Goal: Download file/media

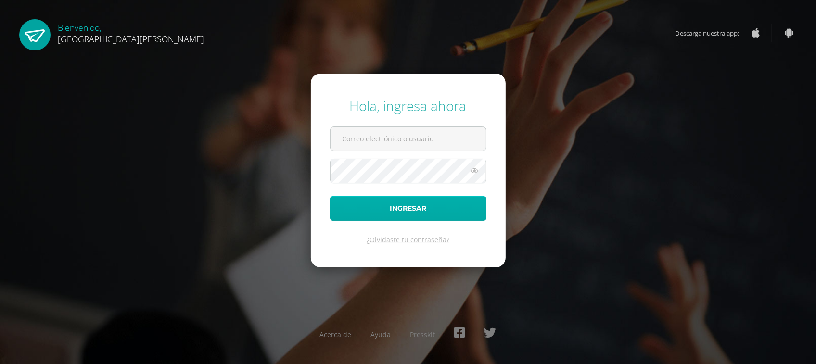
type input "alexavalentina@fatima.edoo.gt"
click at [407, 210] on button "Ingresar" at bounding box center [408, 208] width 156 height 25
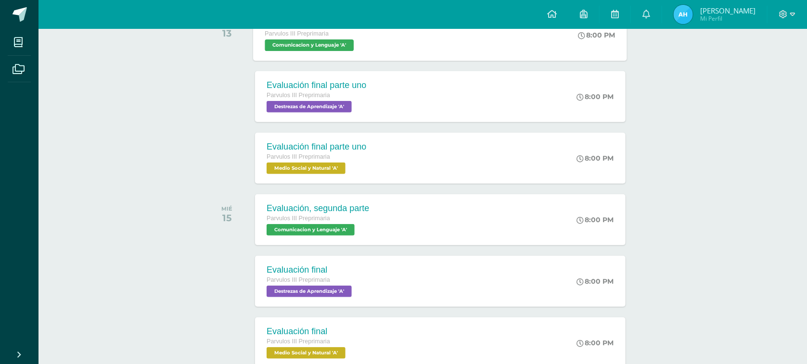
scroll to position [120, 0]
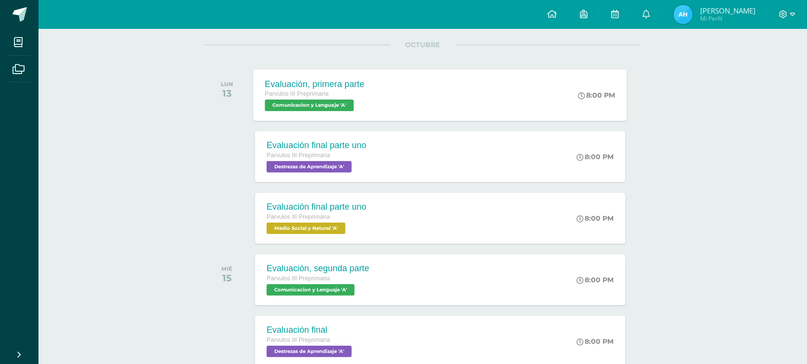
click at [340, 104] on span "Comunicacion y Lenguaje 'A'" at bounding box center [309, 106] width 89 height 12
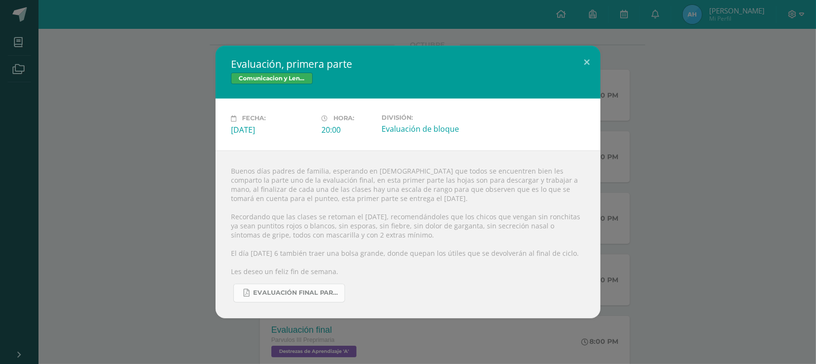
click at [290, 297] on link "Evaluación final parte uno.pdf" at bounding box center [289, 293] width 112 height 19
click at [587, 61] on button at bounding box center [586, 62] width 27 height 33
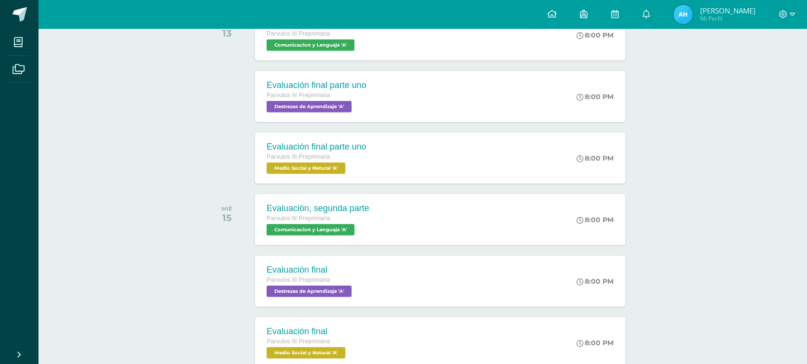
scroll to position [241, 0]
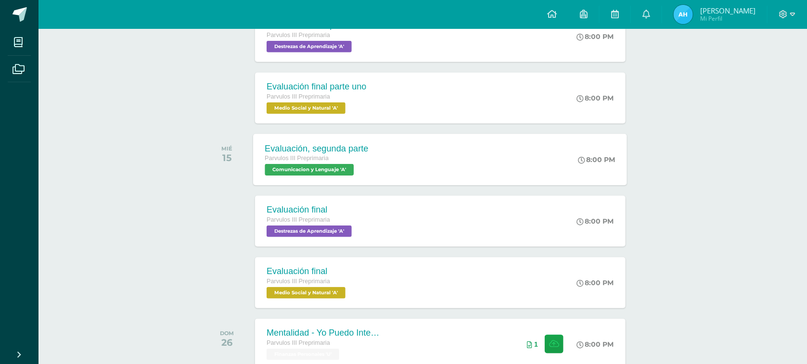
click at [328, 171] on span "Comunicacion y Lenguaje 'A'" at bounding box center [309, 170] width 89 height 12
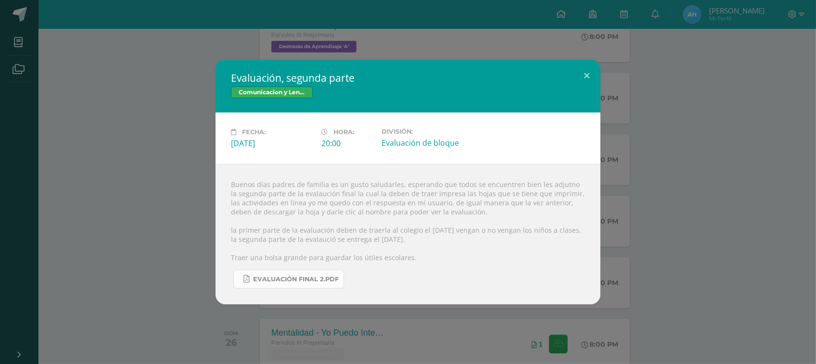
click at [293, 283] on span "Evaluación final 2.pdf" at bounding box center [296, 280] width 86 height 8
click at [587, 69] on button at bounding box center [586, 76] width 27 height 33
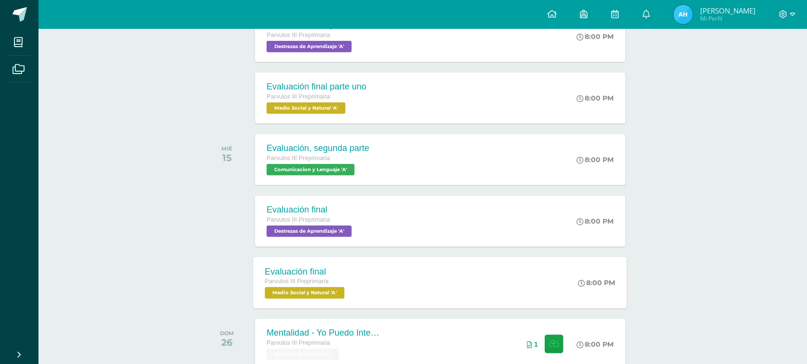
click at [334, 287] on div "Parvulos III Preprimaria Medio Social y Natural 'A'" at bounding box center [306, 288] width 82 height 22
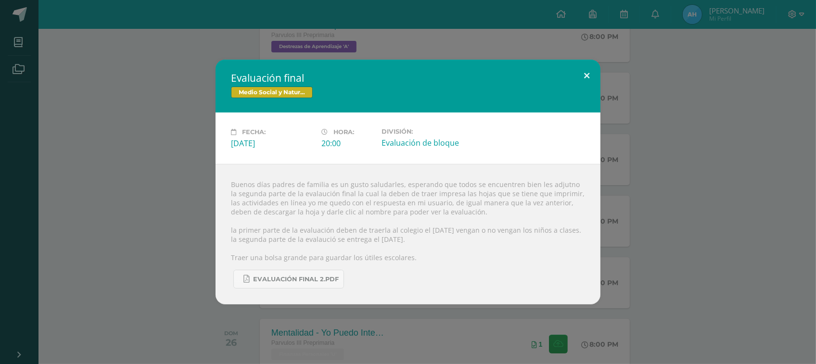
click at [583, 69] on button at bounding box center [586, 76] width 27 height 33
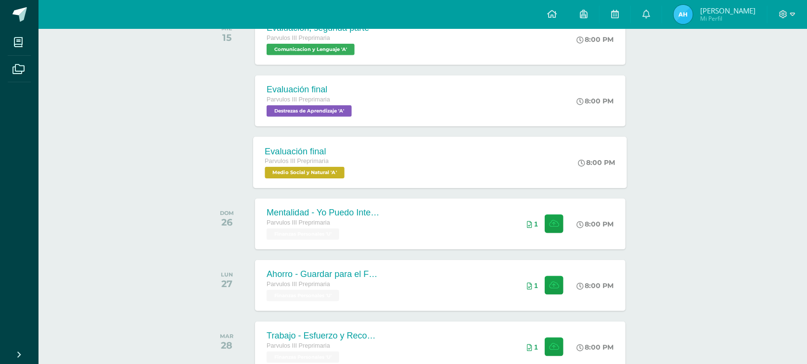
scroll to position [301, 0]
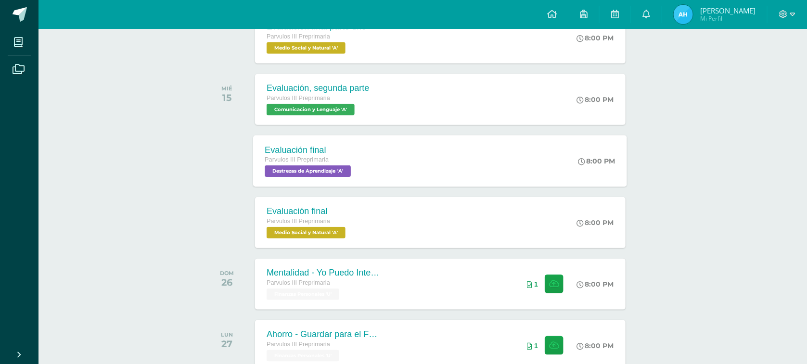
click at [320, 170] on span "Destrezas de Aprendizaje 'A'" at bounding box center [308, 171] width 86 height 12
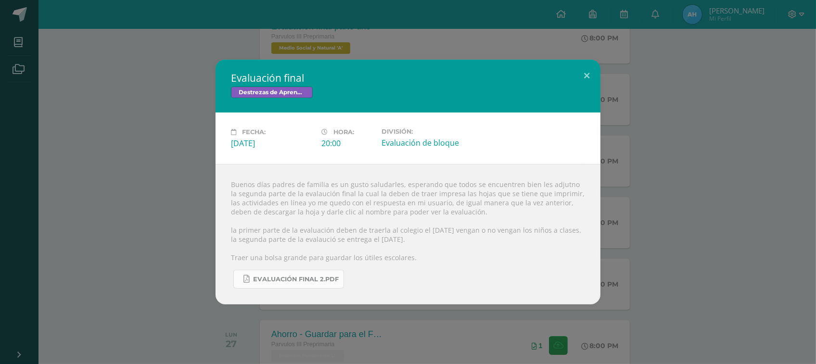
click at [286, 278] on link "Evaluación final 2.pdf" at bounding box center [288, 279] width 111 height 19
click at [588, 71] on button at bounding box center [586, 76] width 27 height 33
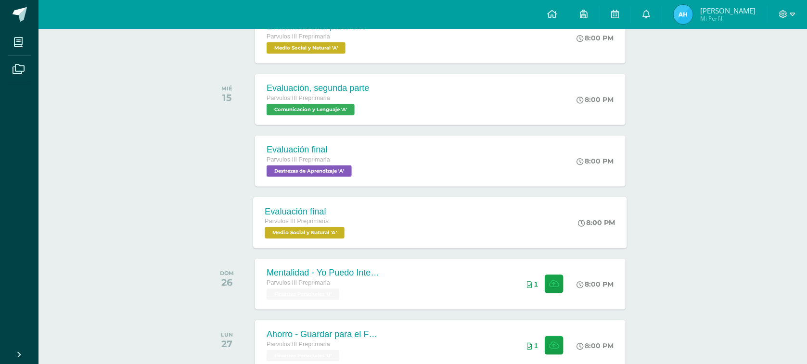
click at [310, 229] on span "Medio Social y Natural 'A'" at bounding box center [305, 233] width 80 height 12
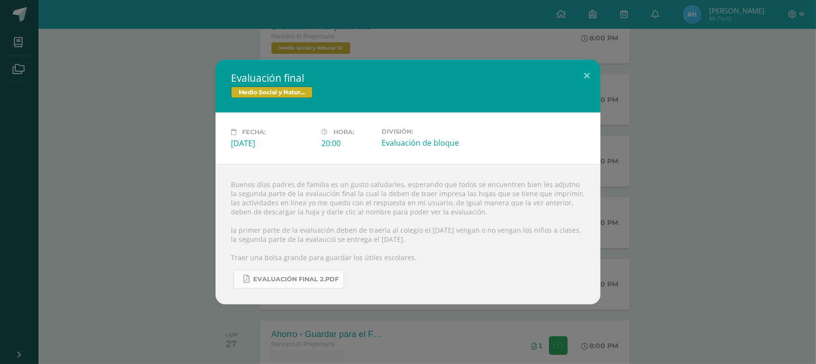
click at [313, 277] on link "Evaluación final 2.pdf" at bounding box center [288, 279] width 111 height 19
click at [587, 69] on button at bounding box center [586, 76] width 27 height 33
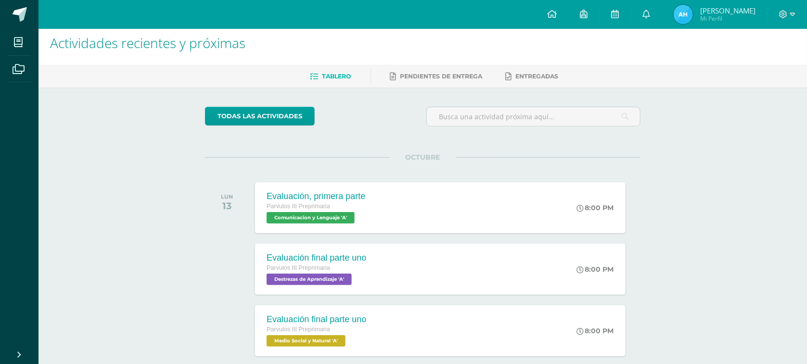
scroll to position [0, 0]
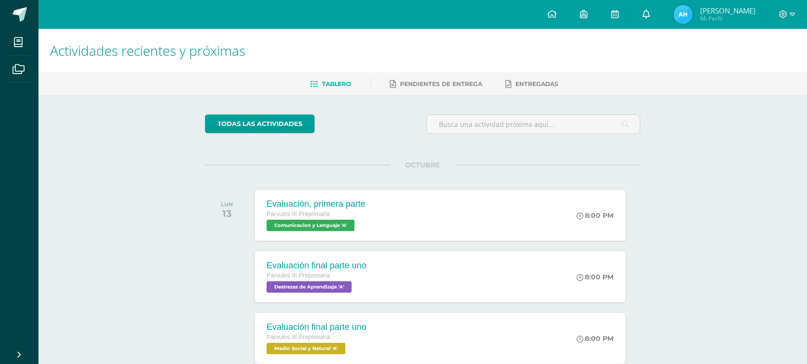
click at [650, 17] on icon at bounding box center [646, 14] width 8 height 9
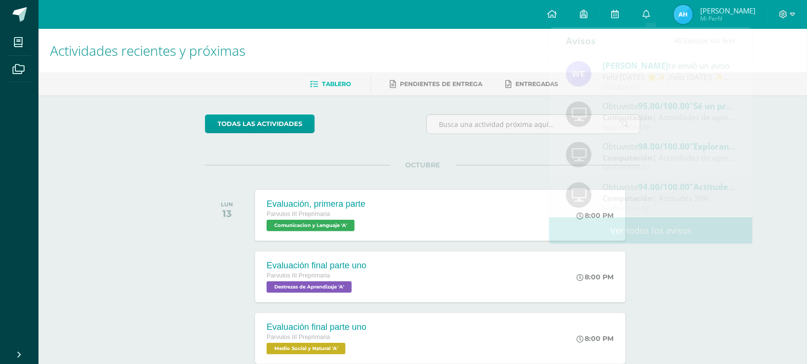
click at [456, 59] on h1 "Actividades recientes y próximas" at bounding box center [422, 51] width 745 height 44
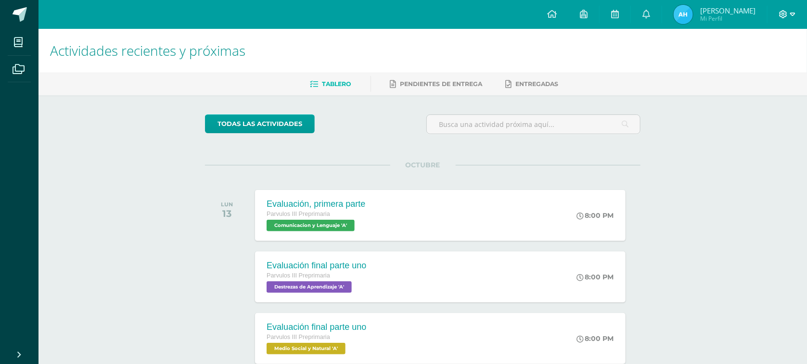
click at [787, 11] on icon at bounding box center [783, 14] width 9 height 9
click at [763, 62] on span "Cerrar sesión" at bounding box center [762, 65] width 43 height 9
